Goal: Task Accomplishment & Management: Complete application form

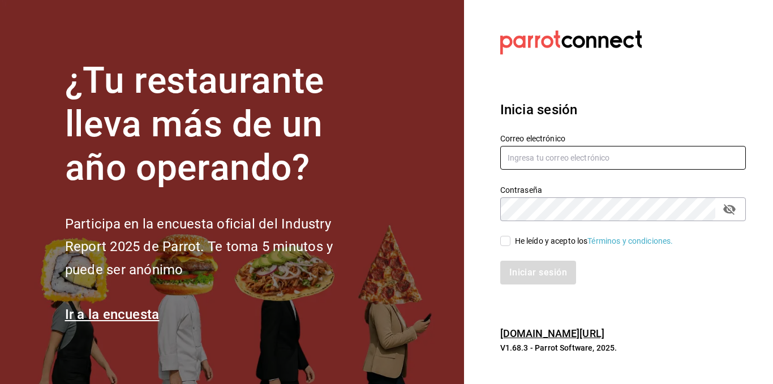
click at [609, 155] on input "text" at bounding box center [622, 158] width 245 height 24
type input "[EMAIL_ADDRESS][DOMAIN_NAME]"
click at [503, 242] on input "He leído y acepto los Términos y condiciones." at bounding box center [505, 241] width 10 height 10
checkbox input "true"
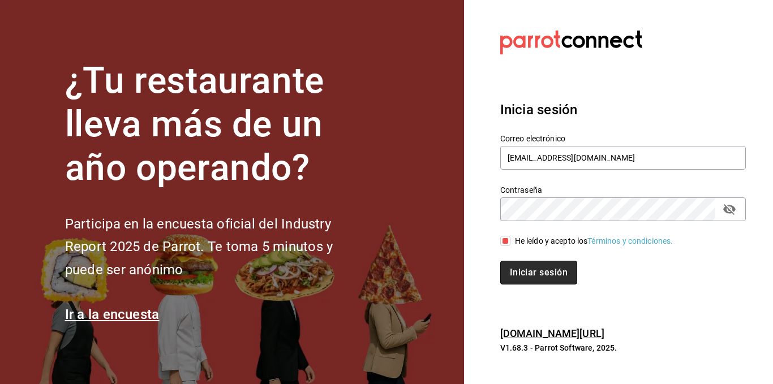
click at [521, 270] on button "Iniciar sesión" at bounding box center [538, 273] width 77 height 24
